Goal: Information Seeking & Learning: Learn about a topic

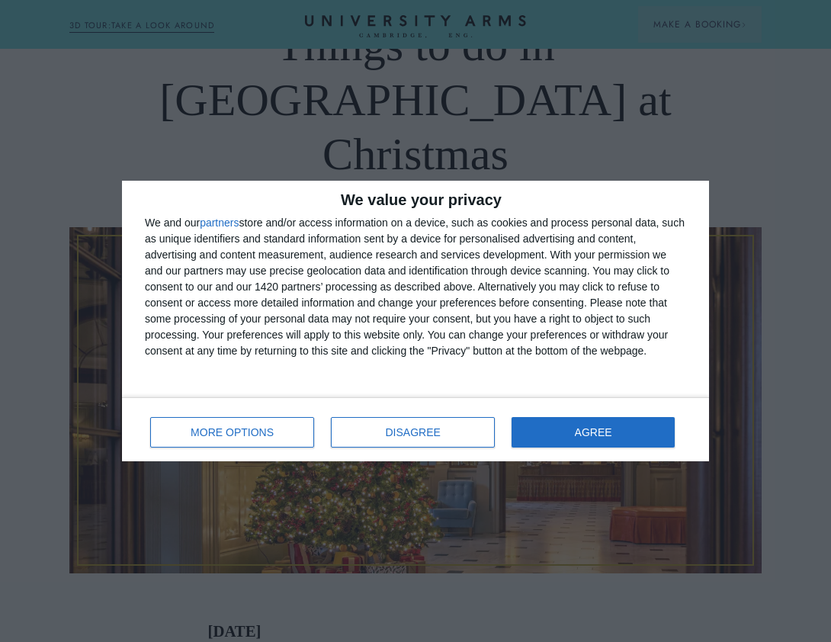
scroll to position [175, 0]
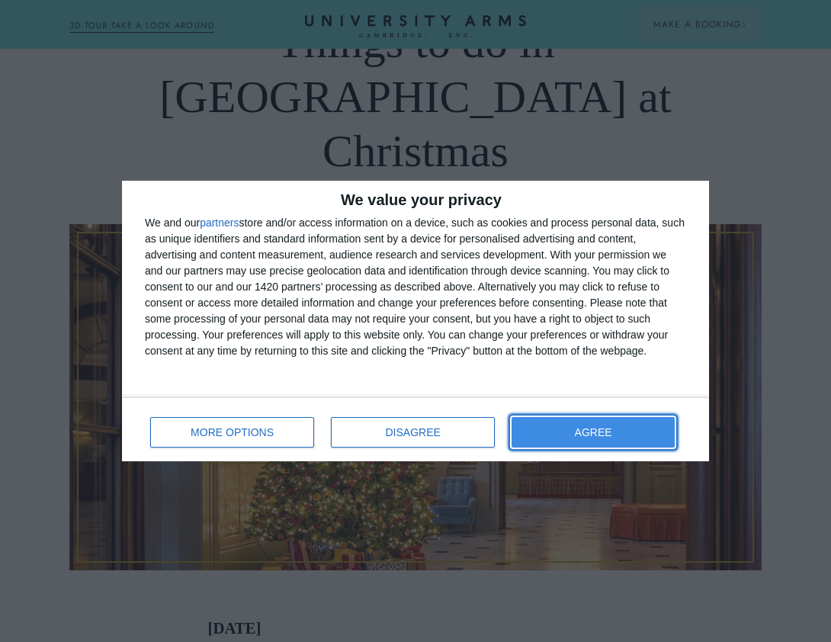
click at [602, 437] on span "AGREE" at bounding box center [593, 432] width 37 height 11
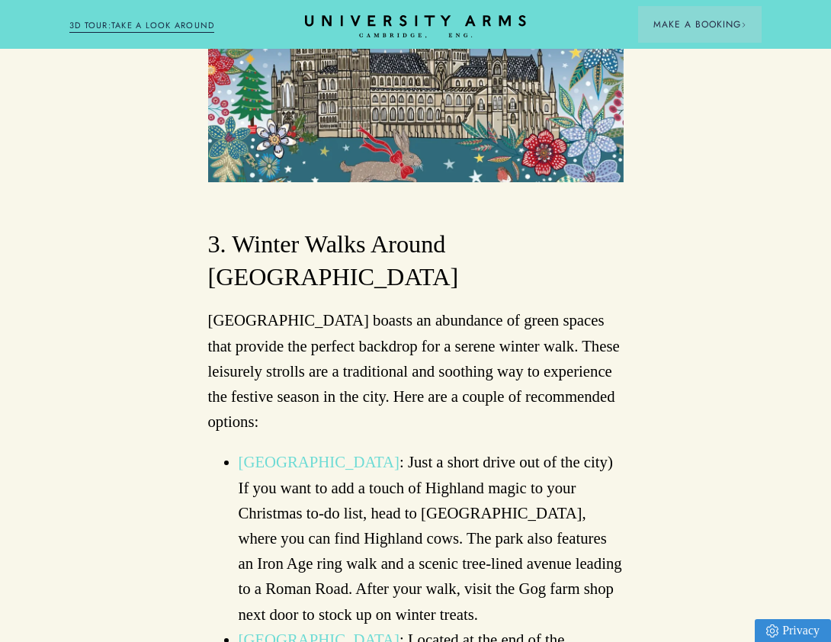
scroll to position [2777, 0]
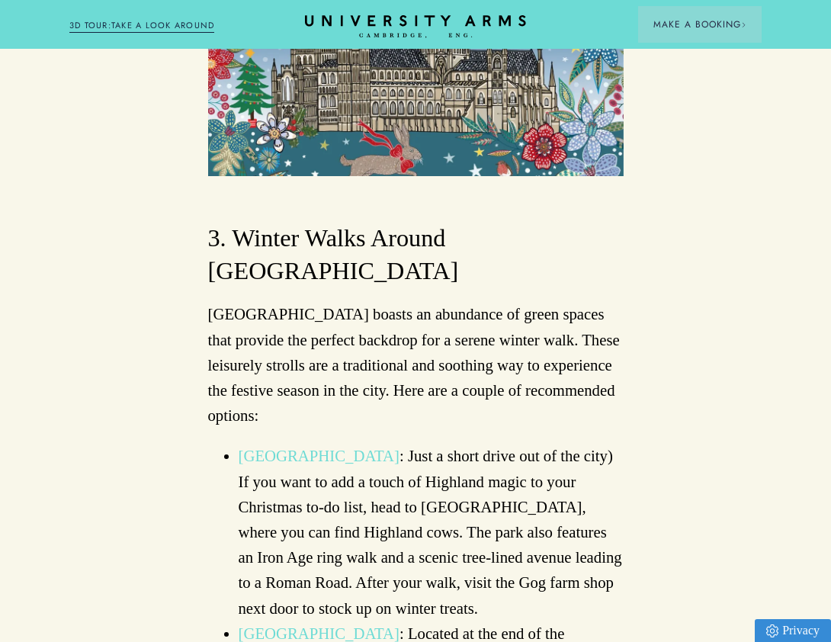
click at [316, 448] on link "Wandlebury Country Park" at bounding box center [319, 456] width 161 height 17
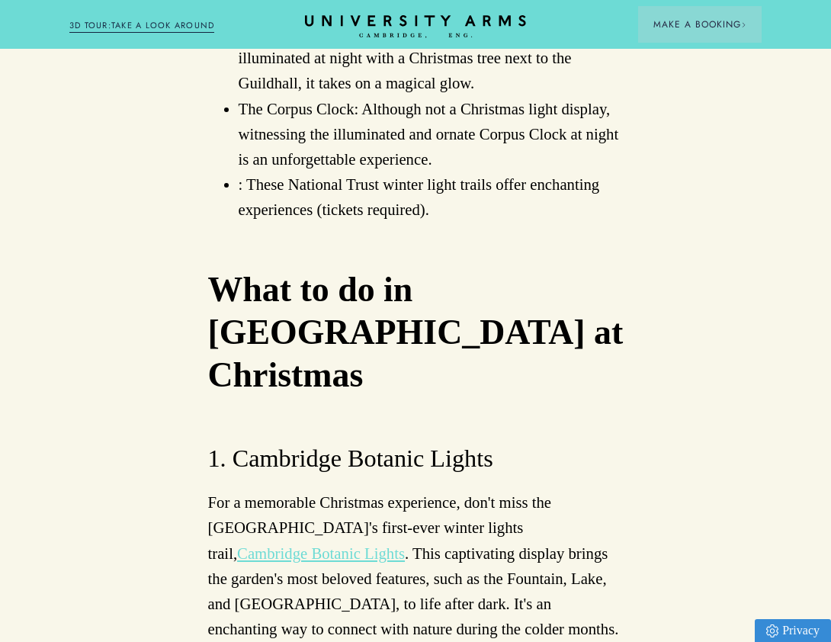
scroll to position [4387, 0]
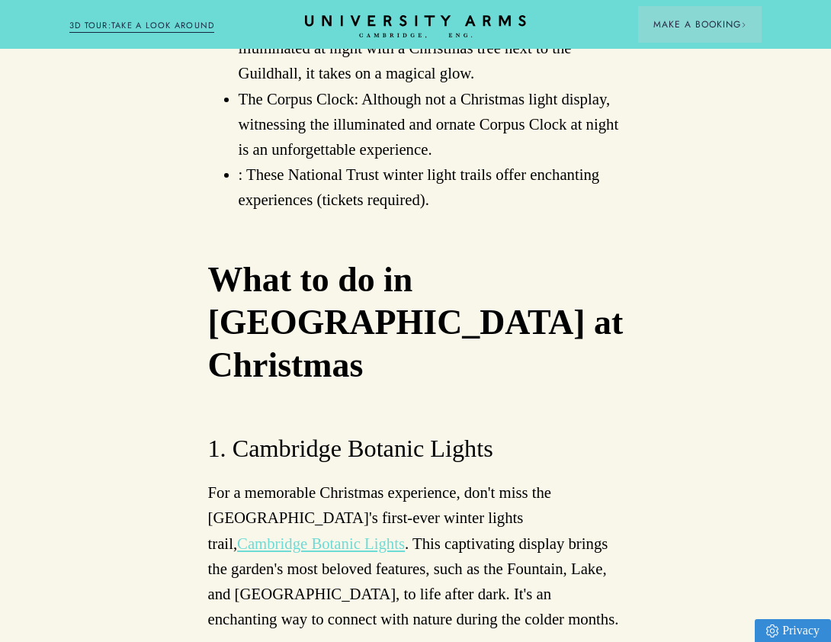
click at [297, 535] on link "Cambridge Botanic Lights" at bounding box center [321, 543] width 168 height 17
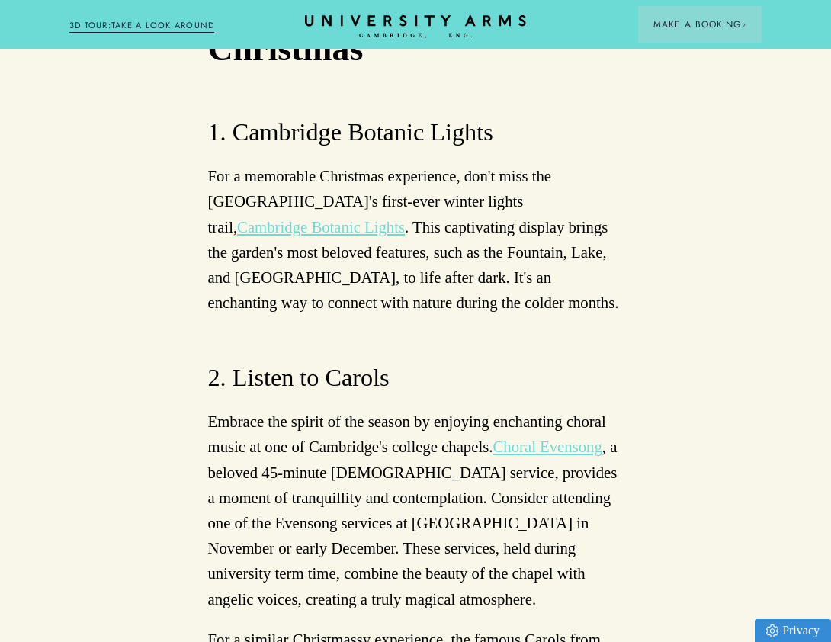
scroll to position [4693, 0]
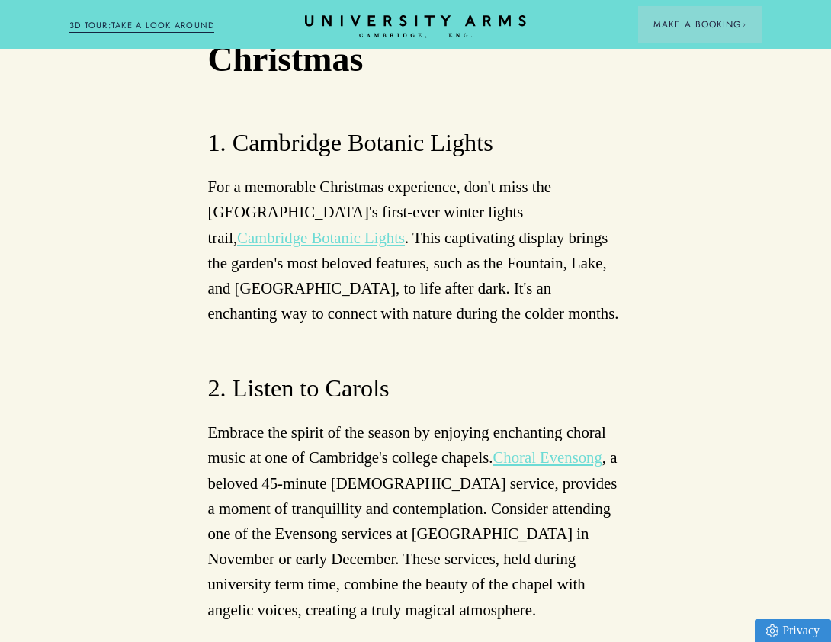
click at [528, 449] on link "Choral Evensong" at bounding box center [547, 457] width 109 height 17
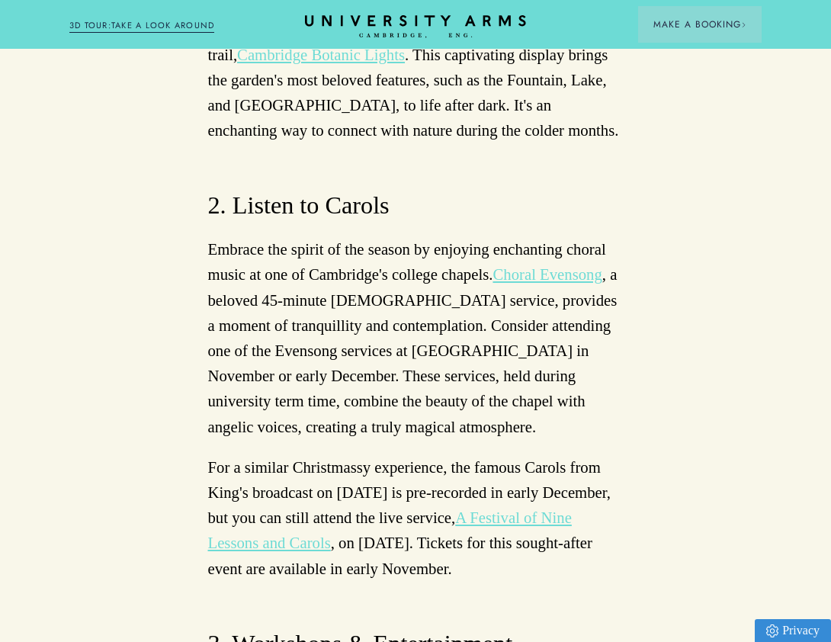
scroll to position [4880, 0]
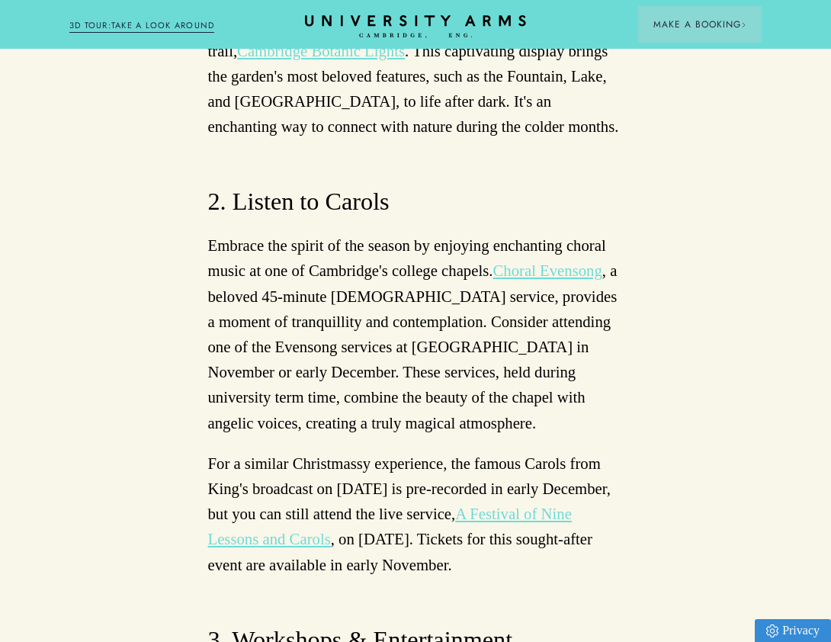
click at [289, 506] on link "A Festival of Nine Lessons and Carols" at bounding box center [390, 527] width 364 height 42
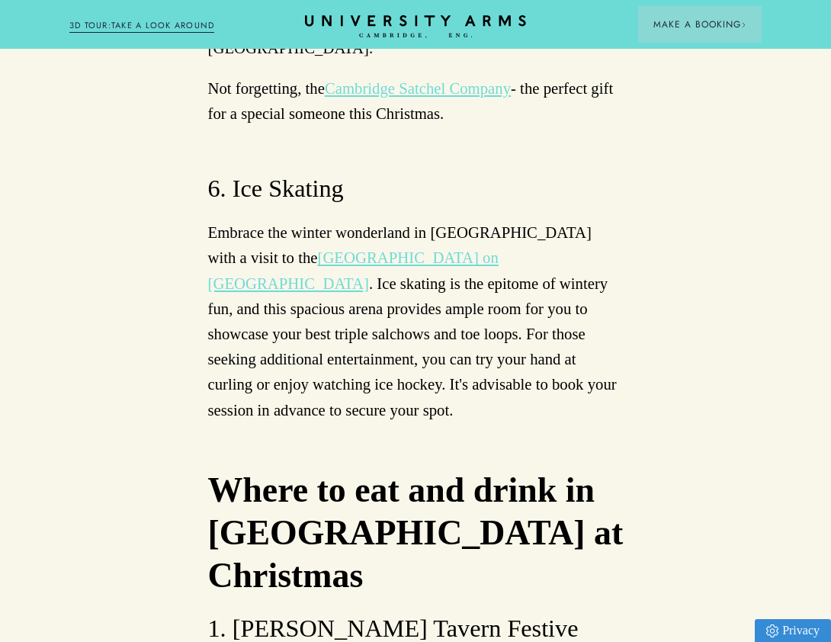
scroll to position [6869, 0]
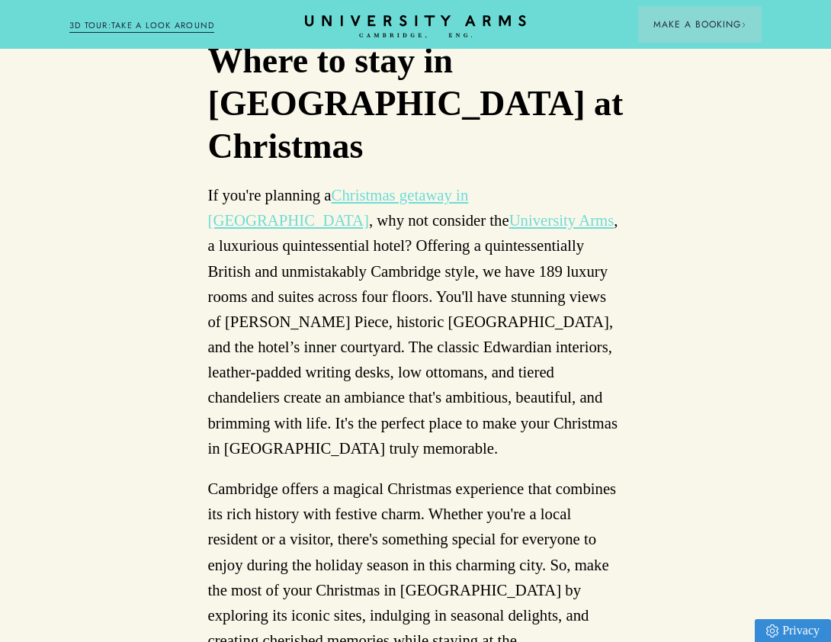
scroll to position [9061, 0]
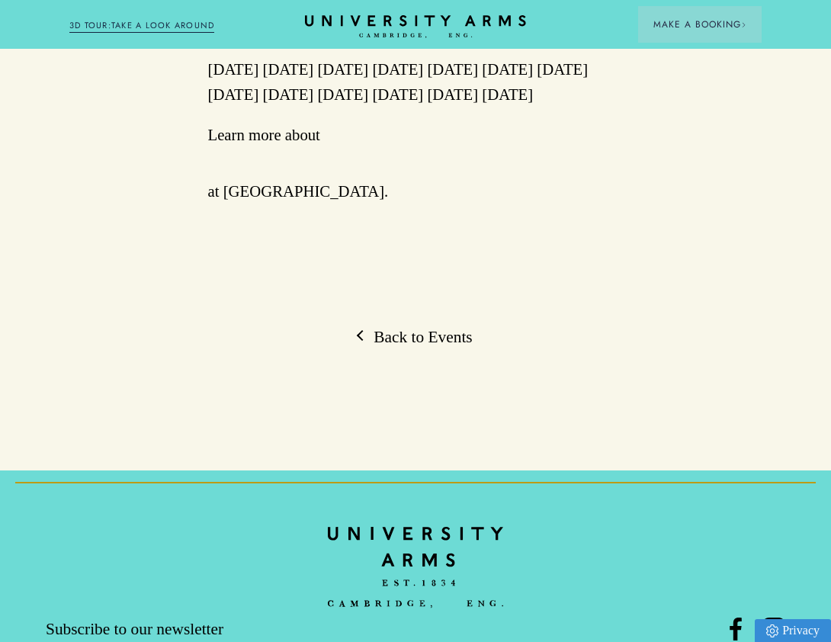
scroll to position [1362, 0]
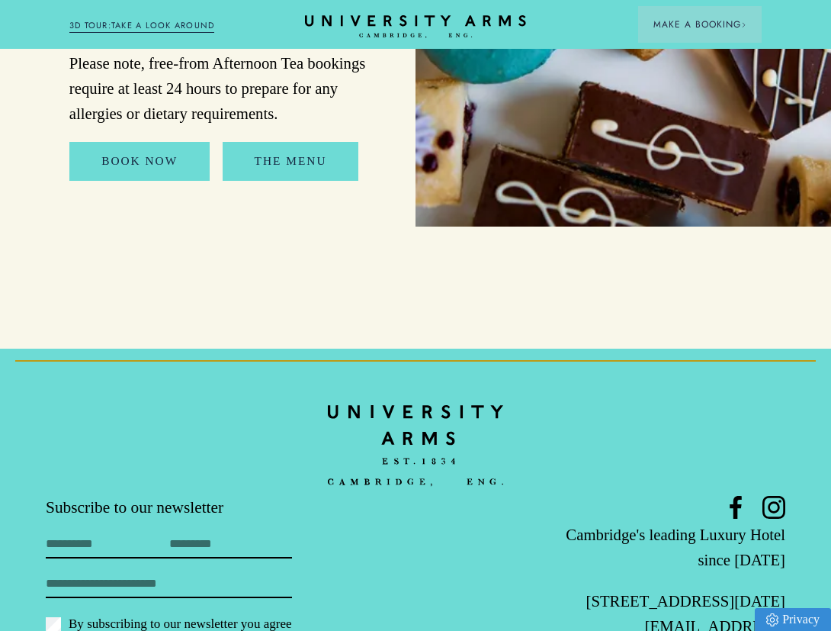
scroll to position [2350, 0]
